Goal: Information Seeking & Learning: Learn about a topic

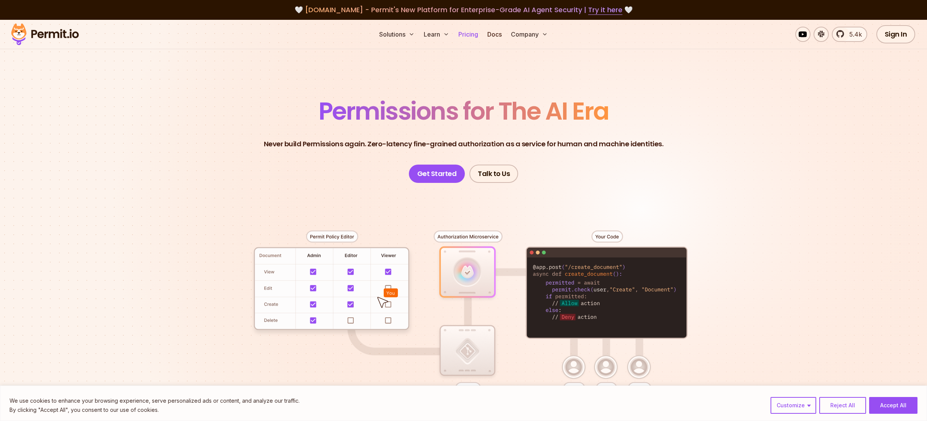
click at [465, 32] on link "Pricing" at bounding box center [468, 34] width 26 height 15
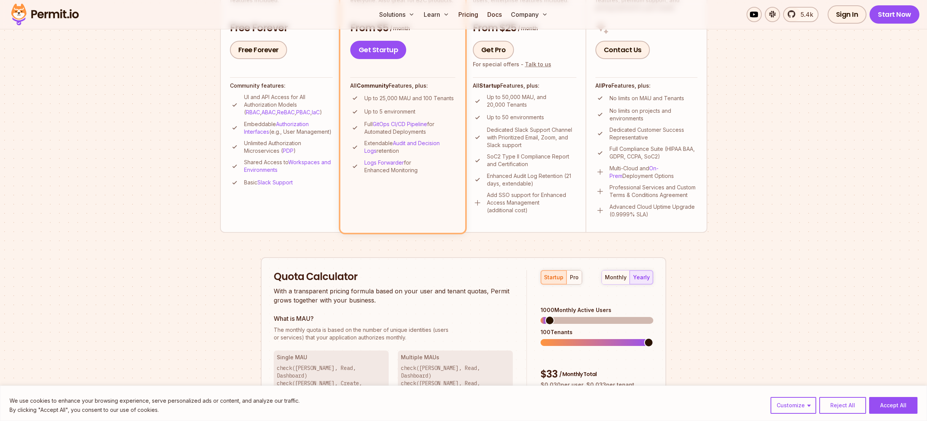
scroll to position [262, 0]
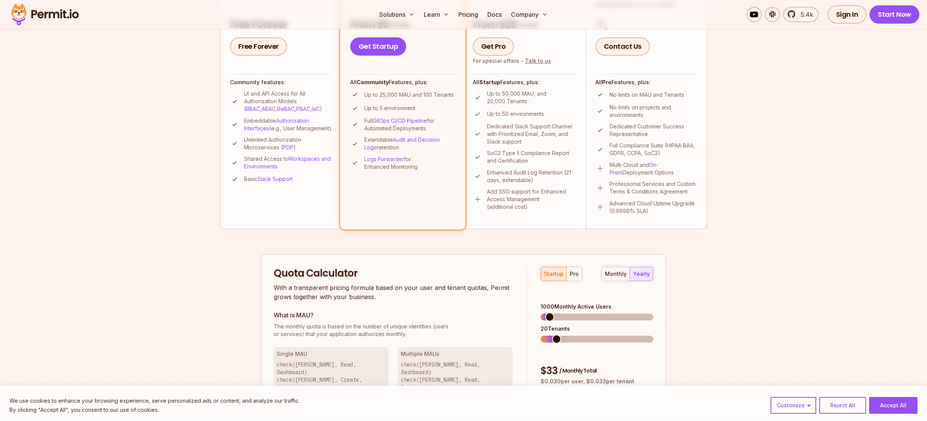
click at [547, 336] on span at bounding box center [547, 339] width 13 height 7
click at [541, 334] on span at bounding box center [545, 338] width 9 height 9
click at [541, 312] on span at bounding box center [545, 316] width 9 height 9
click at [573, 273] on div "pro" at bounding box center [574, 274] width 9 height 8
click at [545, 312] on span at bounding box center [549, 316] width 9 height 9
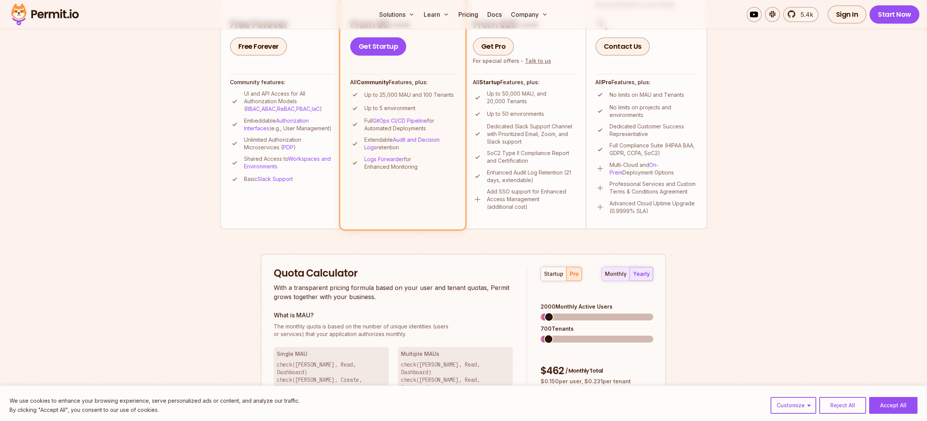
click at [616, 271] on div "monthly" at bounding box center [616, 274] width 22 height 8
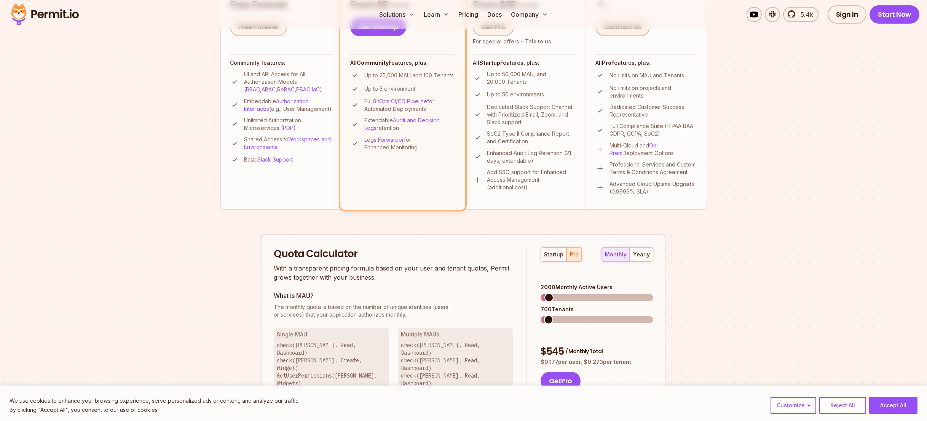
scroll to position [288, 0]
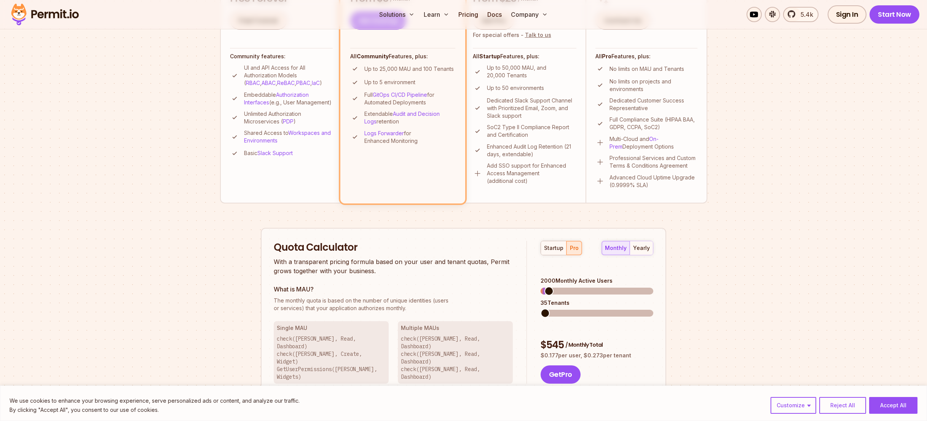
click at [483, 318] on div "Quota Calculator With a transparent pricing formula based on your user and tena…" at bounding box center [464, 312] width 406 height 169
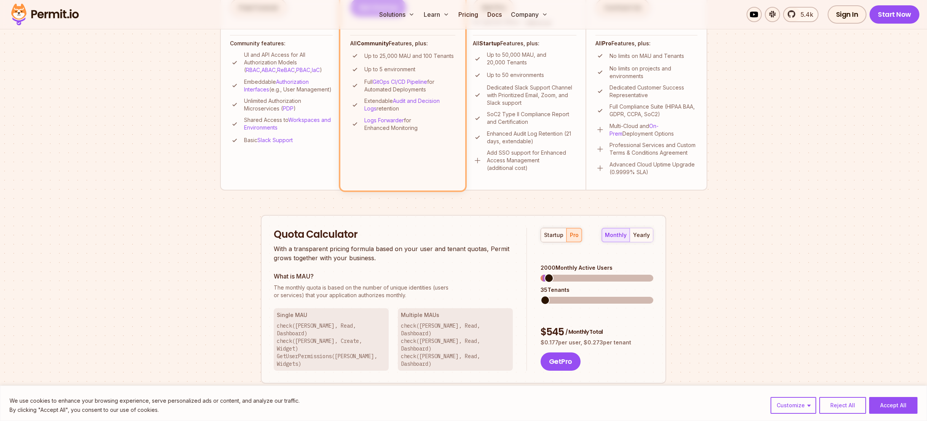
scroll to position [323, 0]
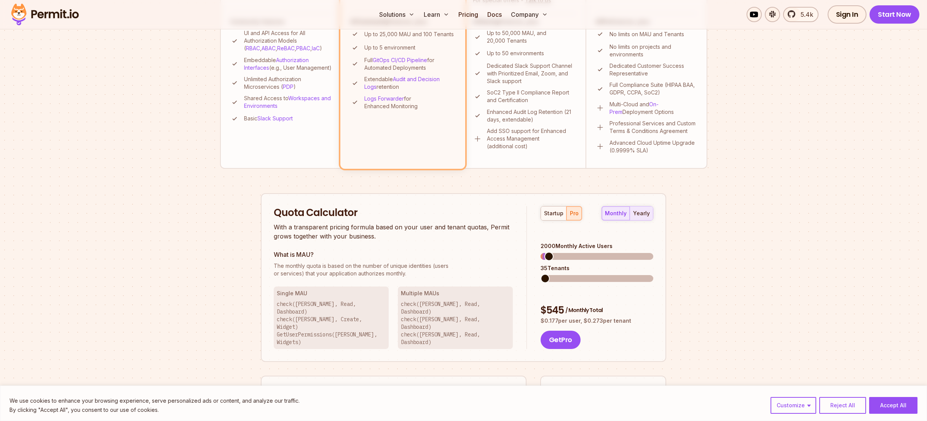
click at [645, 217] on button "yearly" at bounding box center [641, 213] width 23 height 14
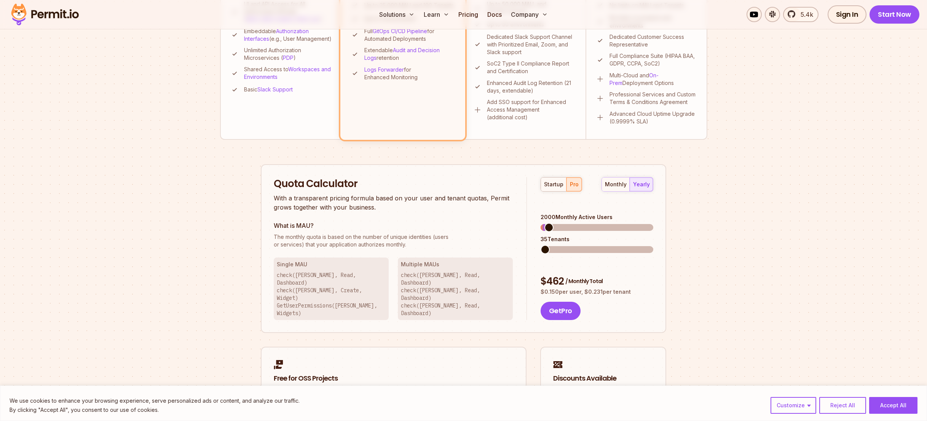
scroll to position [353, 0]
click at [541, 244] on span at bounding box center [545, 248] width 9 height 9
click at [543, 222] on span at bounding box center [547, 226] width 9 height 9
click at [541, 244] on span at bounding box center [545, 248] width 9 height 9
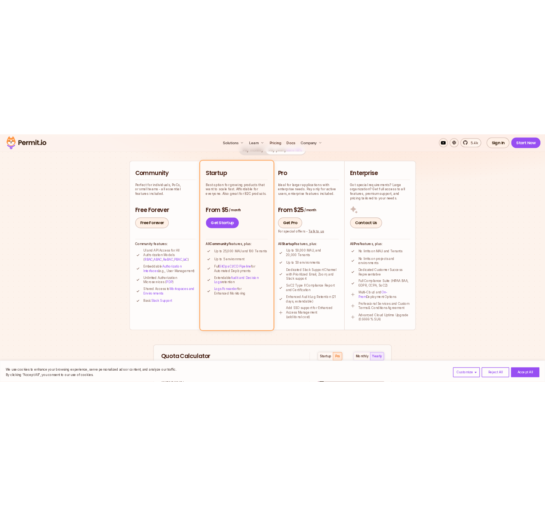
scroll to position [0, 0]
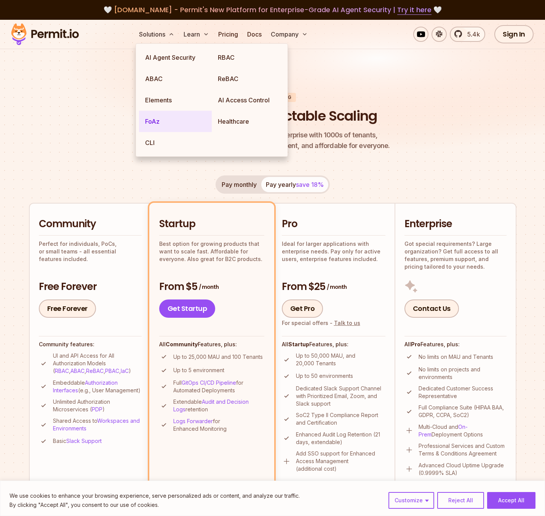
click at [165, 125] on link "FoAz" at bounding box center [175, 121] width 73 height 21
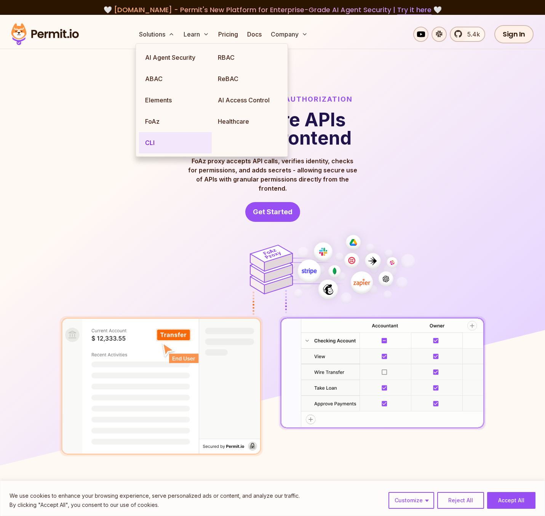
click at [175, 141] on link "CLI" at bounding box center [175, 142] width 73 height 21
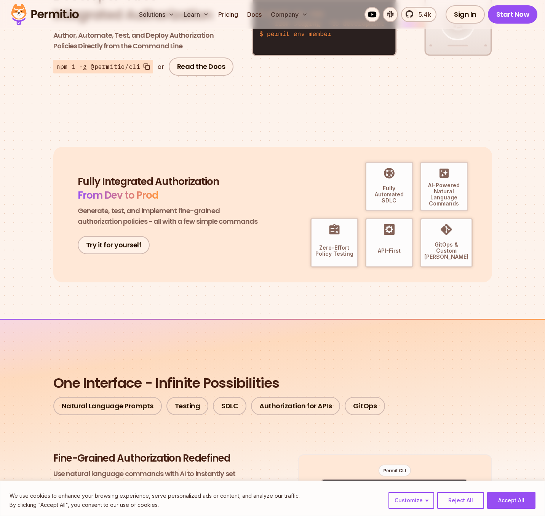
scroll to position [157, 0]
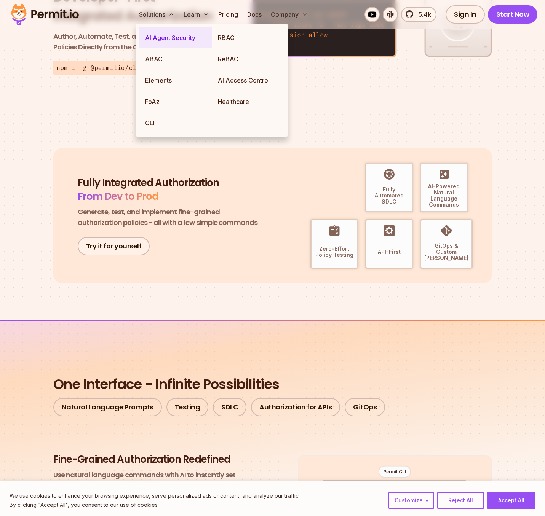
click at [170, 41] on link "AI Agent Security" at bounding box center [175, 37] width 73 height 21
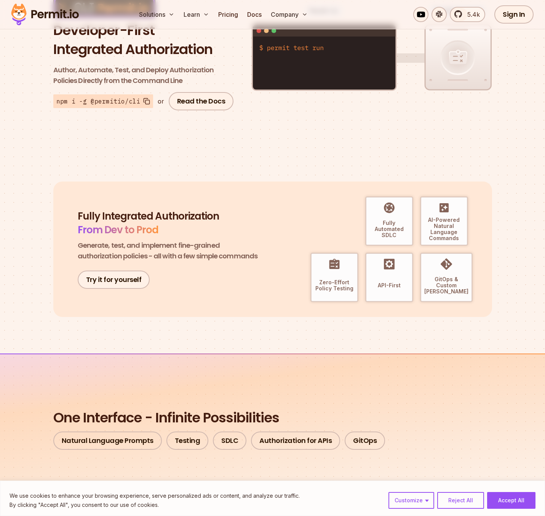
scroll to position [0, 0]
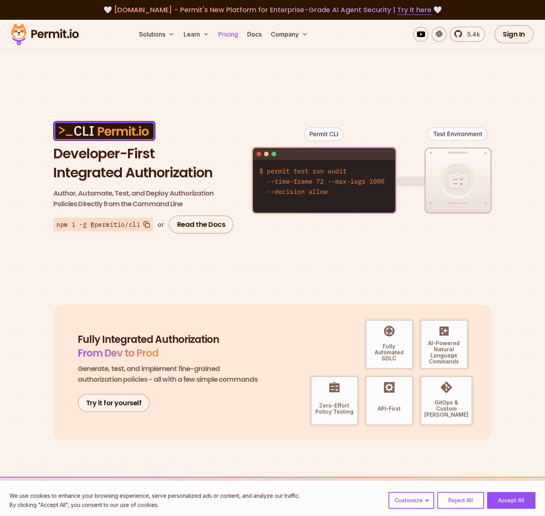
click at [225, 34] on link "Pricing" at bounding box center [228, 34] width 26 height 15
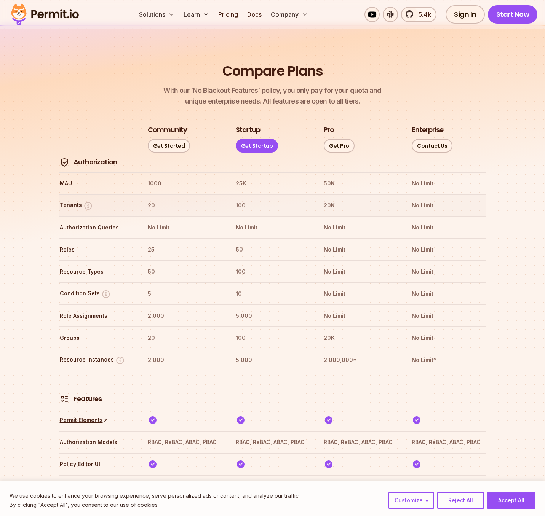
scroll to position [820, 0]
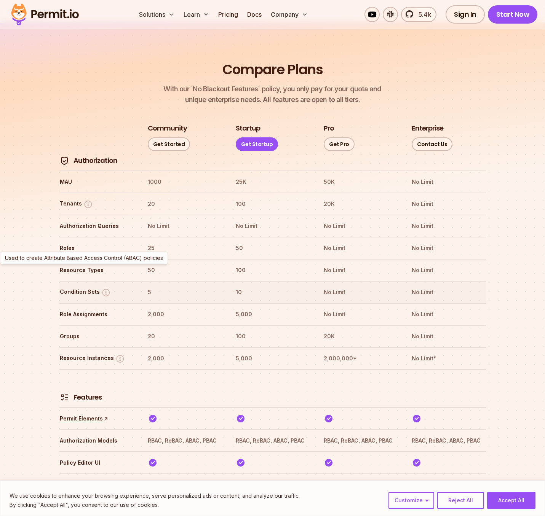
click at [105, 288] on img at bounding box center [106, 293] width 10 height 10
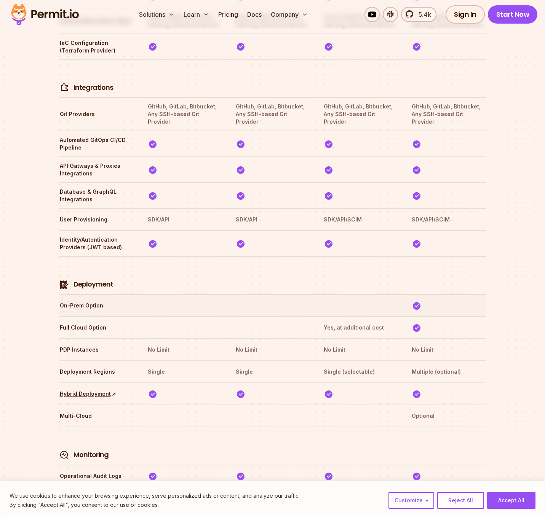
scroll to position [1588, 0]
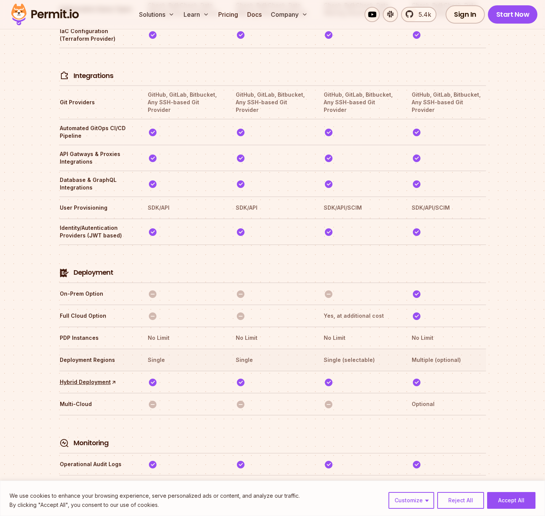
click at [354, 354] on th "Single (selectable)" at bounding box center [360, 360] width 74 height 12
drag, startPoint x: 354, startPoint y: 325, endPoint x: 325, endPoint y: 326, distance: 28.9
click at [325, 354] on th "Single (selectable)" at bounding box center [360, 360] width 74 height 12
click at [273, 354] on th "Single" at bounding box center [272, 360] width 74 height 12
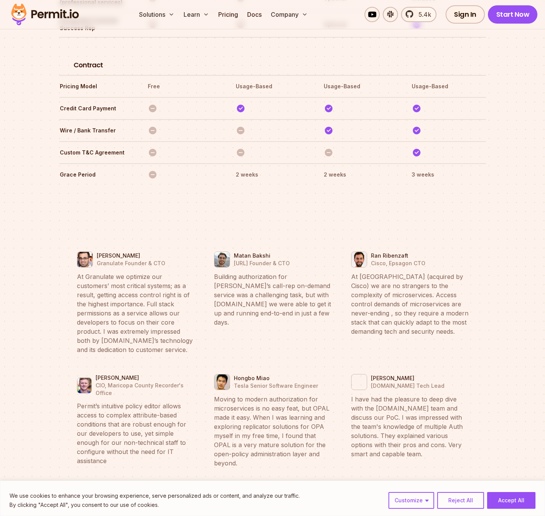
scroll to position [2683, 0]
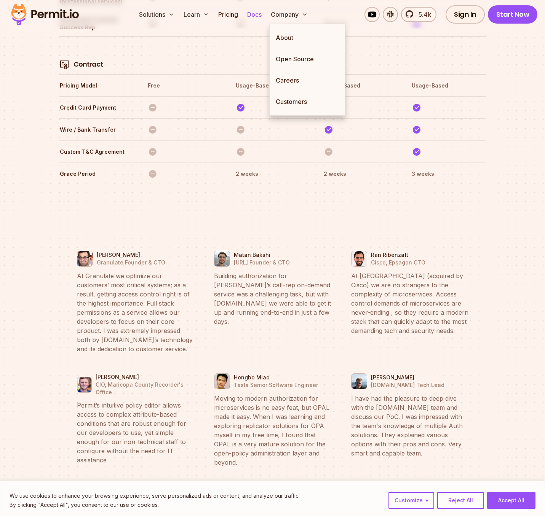
click at [253, 13] on link "Docs" at bounding box center [254, 14] width 21 height 15
